Goal: Navigation & Orientation: Find specific page/section

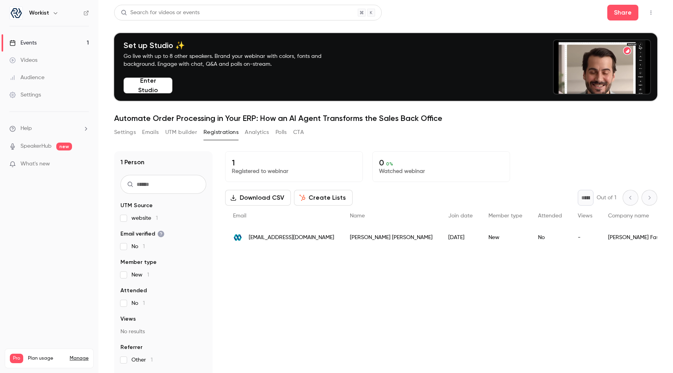
scroll to position [28, 0]
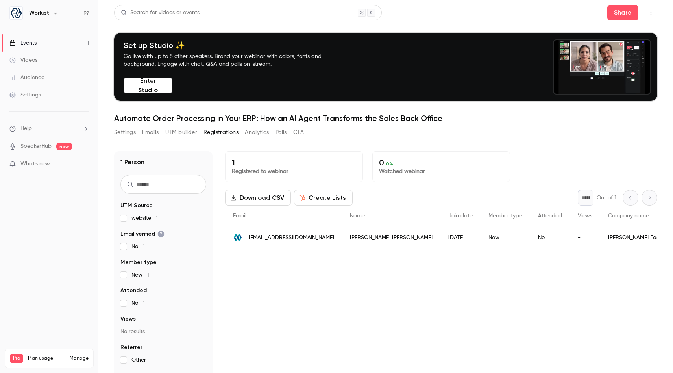
click at [63, 45] on link "Events 1" at bounding box center [49, 42] width 98 height 17
